Goal: Information Seeking & Learning: Learn about a topic

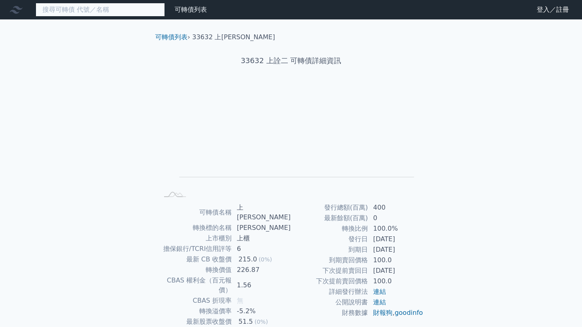
click at [125, 8] on input at bounding box center [100, 10] width 129 height 14
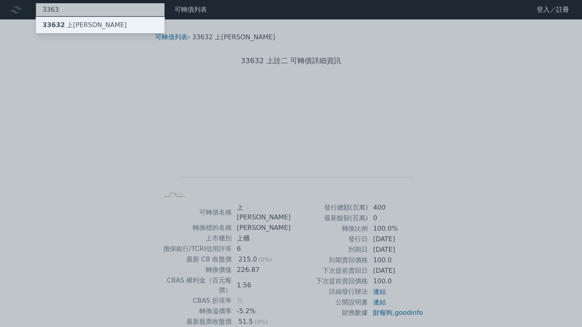
type input "3363"
click at [118, 23] on div "33632 上[PERSON_NAME]" at bounding box center [100, 25] width 129 height 16
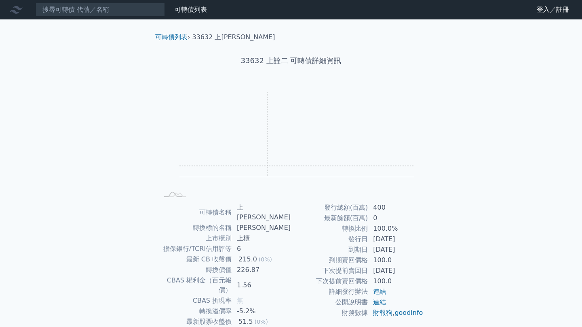
scroll to position [48, 0]
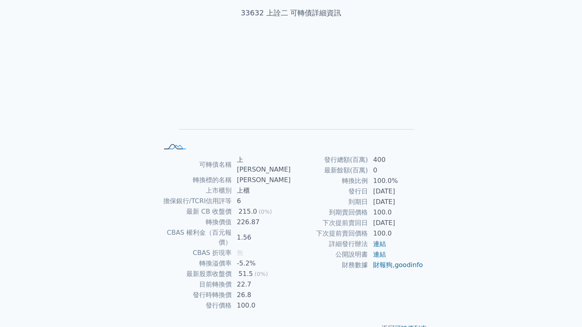
click at [177, 148] on icon at bounding box center [175, 146] width 22 height 4
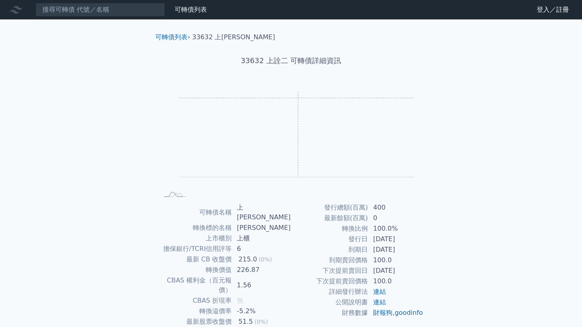
click at [299, 99] on rect "Chart" at bounding box center [297, 134] width 235 height 85
click at [303, 138] on rect "Chart" at bounding box center [297, 134] width 235 height 85
click at [542, 9] on link "登入／註冊" at bounding box center [553, 9] width 45 height 13
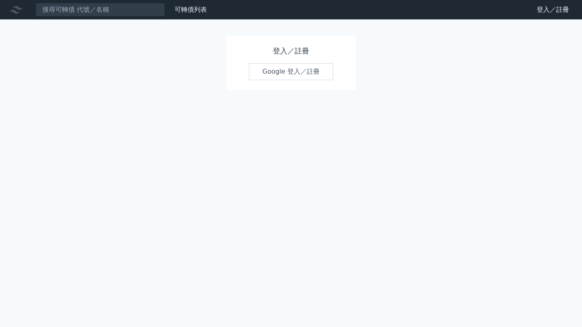
click at [302, 70] on link "Google 登入／註冊" at bounding box center [291, 71] width 84 height 17
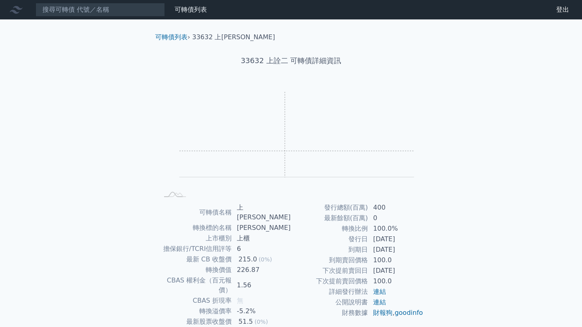
scroll to position [48, 0]
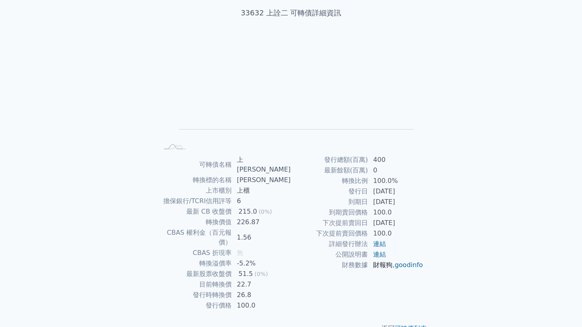
click at [383, 265] on link "財報狗" at bounding box center [382, 265] width 19 height 8
click at [232, 196] on td "擔保銀行/TCRI信用評等" at bounding box center [196, 201] width 74 height 11
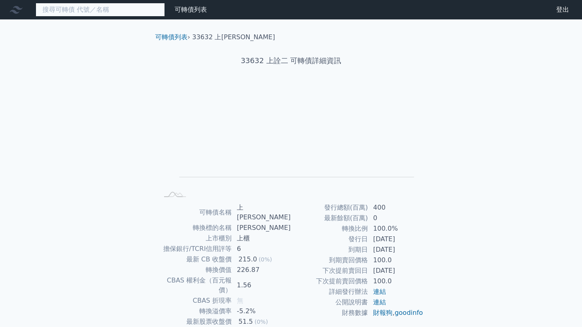
click at [114, 11] on input at bounding box center [100, 10] width 129 height 14
paste input "奇景"
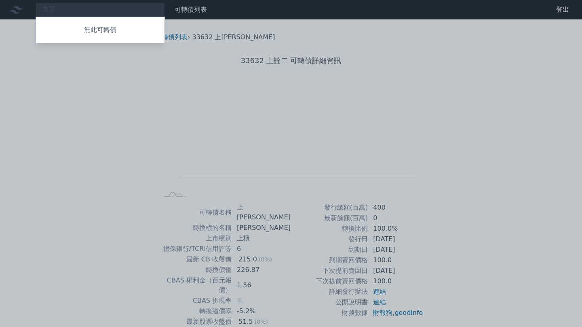
click at [114, 11] on div at bounding box center [291, 163] width 582 height 327
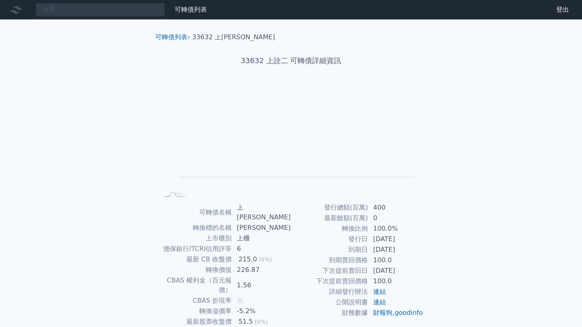
click at [170, 115] on rect at bounding box center [291, 142] width 259 height 113
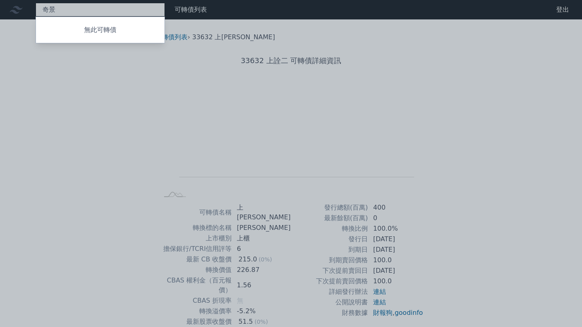
click at [85, 10] on div "奇景 無此可轉債" at bounding box center [100, 10] width 129 height 14
type input "[PERSON_NAME]"
type input "3363"
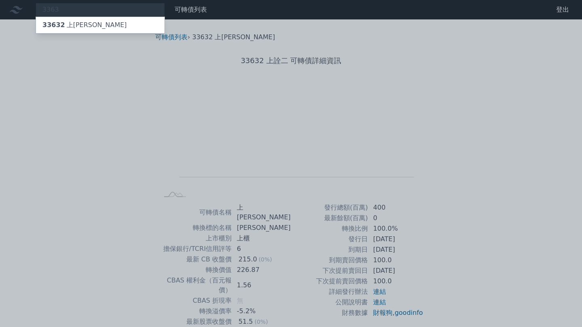
click at [148, 7] on div at bounding box center [291, 163] width 582 height 327
click at [148, 9] on div "3363 33632 上詮二" at bounding box center [100, 10] width 129 height 14
